Goal: Information Seeking & Learning: Learn about a topic

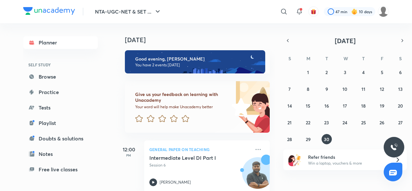
scroll to position [71, 0]
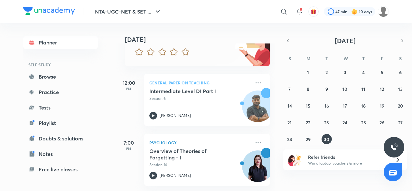
click at [155, 172] on icon at bounding box center [153, 176] width 8 height 8
